Goal: Task Accomplishment & Management: Use online tool/utility

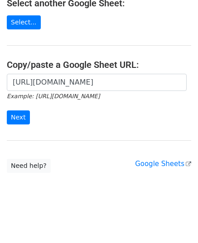
scroll to position [0, 194]
type input "https://docs.google.com/spreadsheets/d/1zSPJSGzIiTbR9kIiPMzkwTpxyabFNM9SFQY7uxa…"
click at [28, 123] on div "https://docs.google.com/spreadsheets/d/1zSPJSGzIiTbR9kIiPMzkwTpxyabFNM9SFQY7uxa…" at bounding box center [99, 104] width 198 height 60
click at [24, 120] on input "Next" at bounding box center [18, 117] width 23 height 14
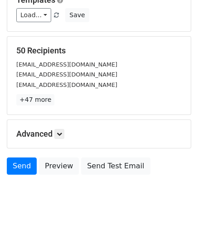
scroll to position [142, 0]
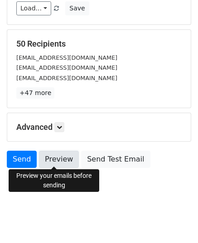
click at [57, 151] on link "Preview" at bounding box center [59, 159] width 40 height 17
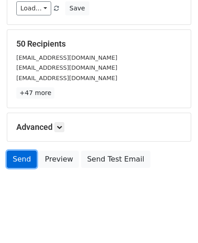
click at [18, 156] on link "Send" at bounding box center [22, 159] width 30 height 17
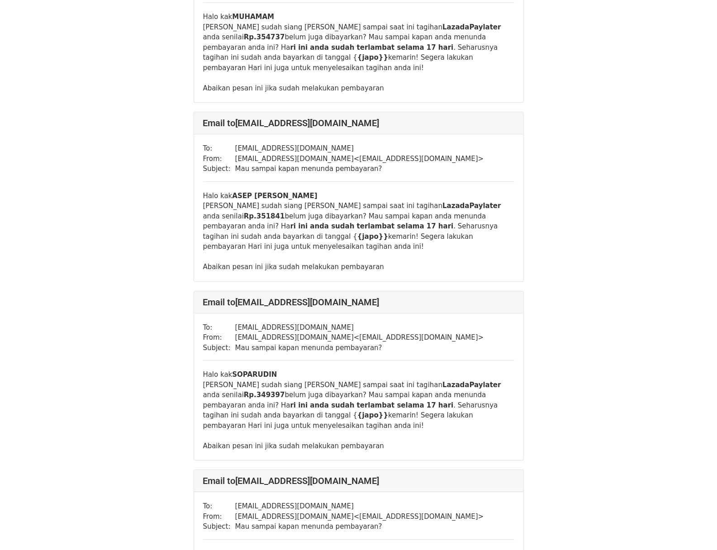
scroll to position [8051, 0]
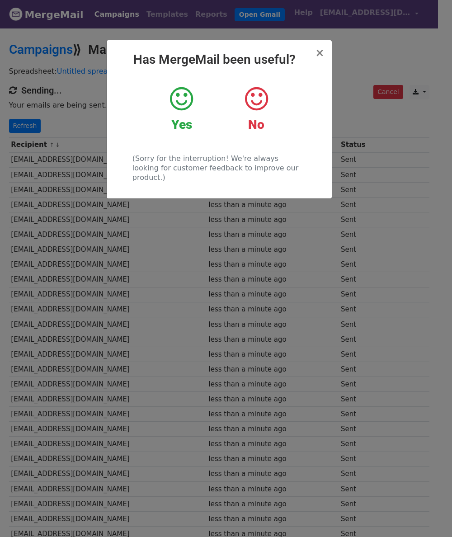
drag, startPoint x: 0, startPoint y: 0, endPoint x: 376, endPoint y: 27, distance: 377.3
click at [376, 27] on div "× Has MergeMail been useful? Yes No (Sorry for the interruption! We're always l…" at bounding box center [226, 282] width 452 height 510
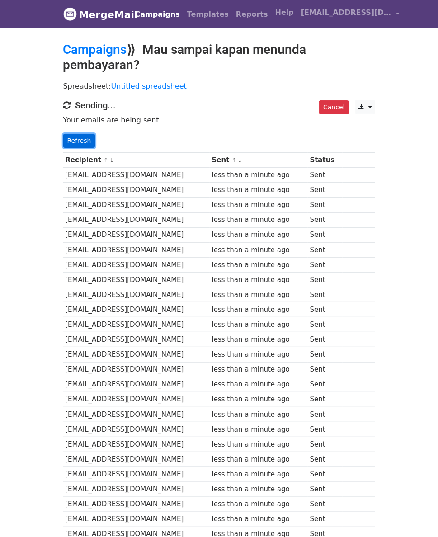
click at [63, 134] on link "Refresh" at bounding box center [79, 141] width 32 height 14
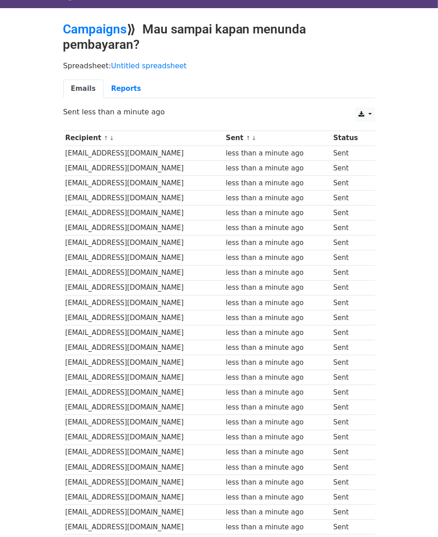
scroll to position [42, 0]
